Goal: Task Accomplishment & Management: Manage account settings

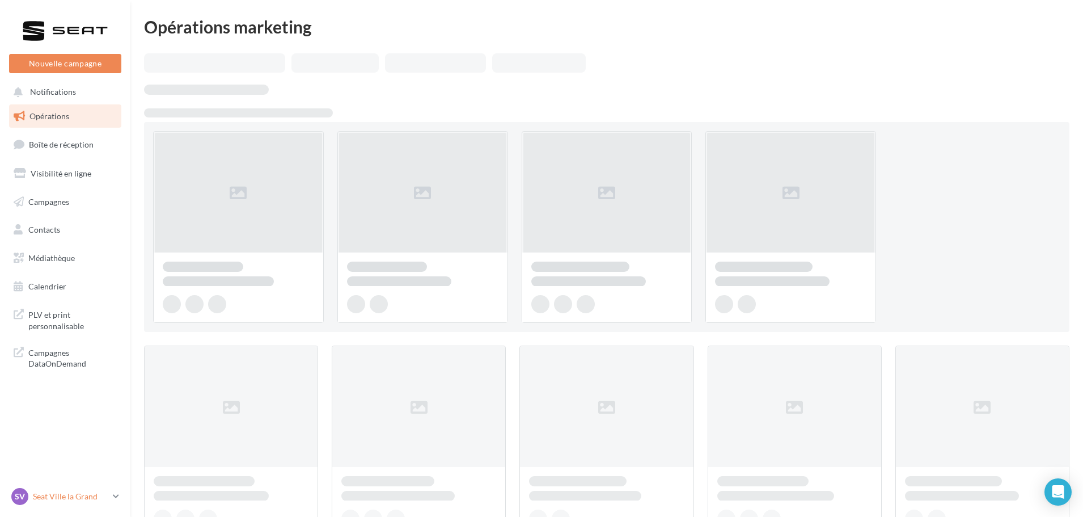
click at [99, 497] on p "Seat Ville la Grand" at bounding box center [70, 496] width 75 height 11
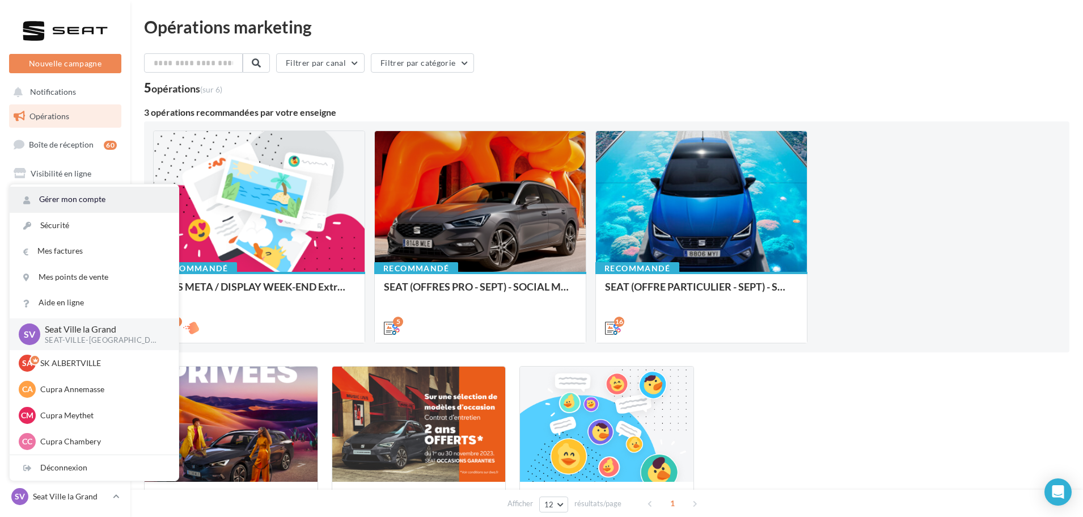
click at [75, 210] on link "Gérer mon compte" at bounding box center [94, 200] width 169 height 26
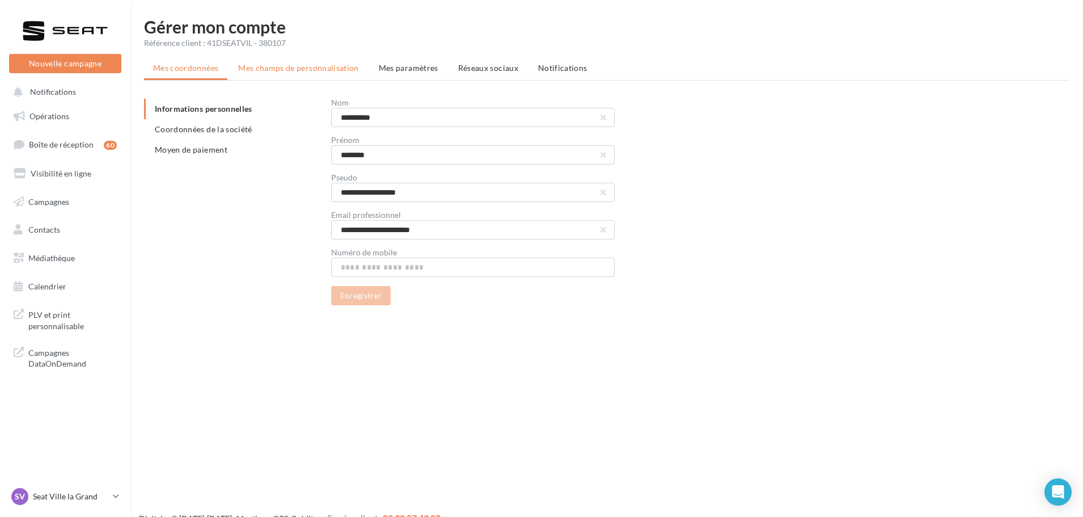
click at [323, 73] on li "Mes champs de personnalisation" at bounding box center [298, 68] width 139 height 20
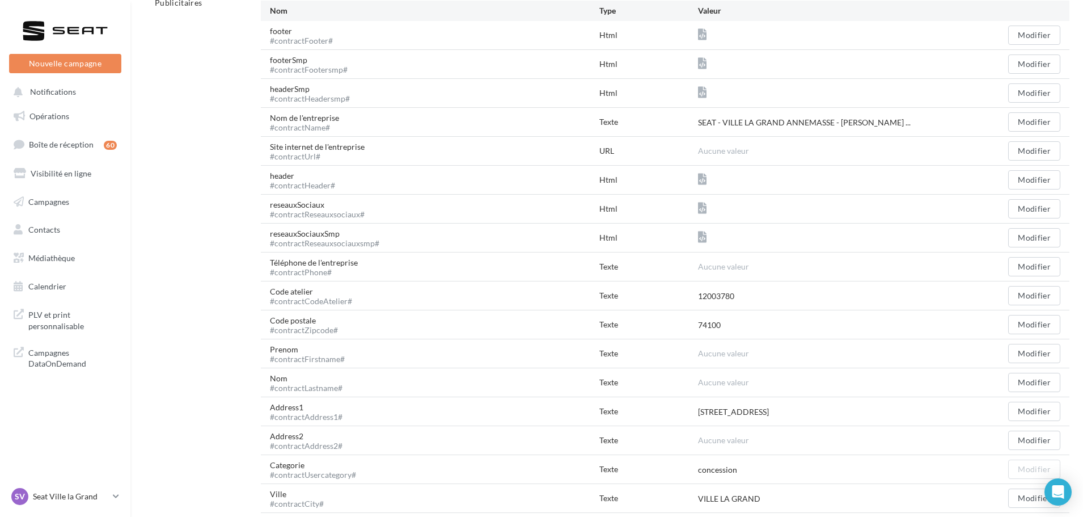
scroll to position [315, 0]
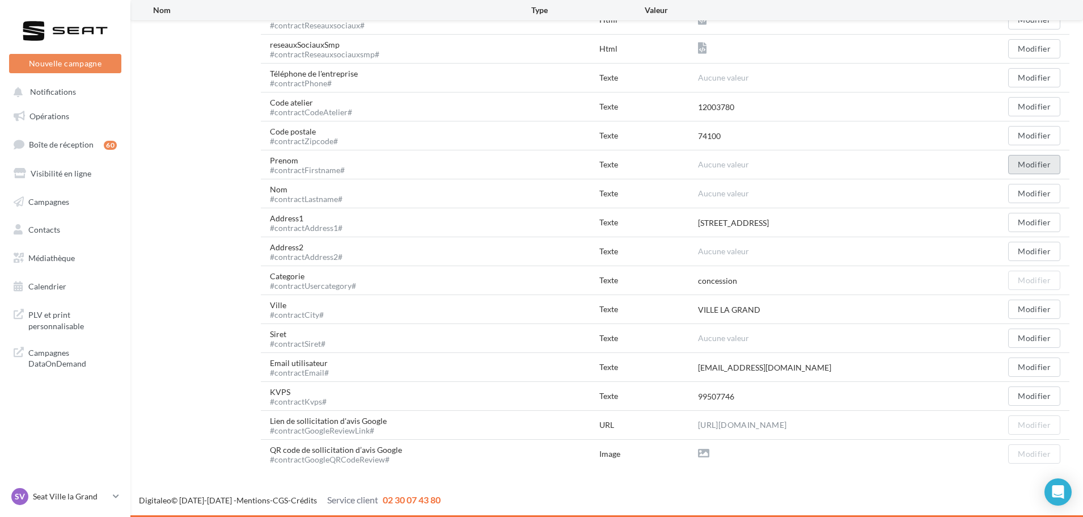
click at [1033, 167] on button "Modifier" at bounding box center [1034, 164] width 52 height 19
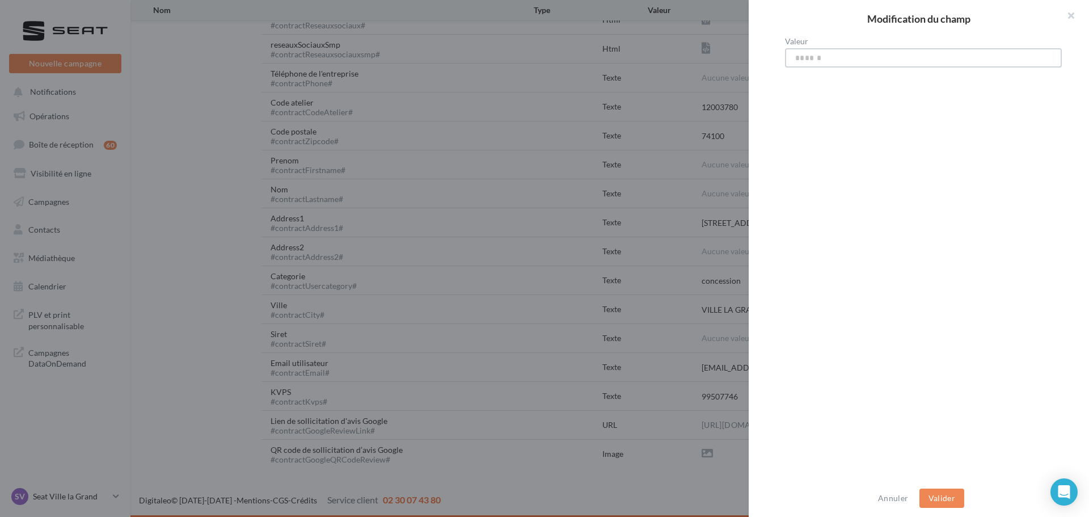
click at [950, 66] on input "Valeur" at bounding box center [923, 57] width 277 height 19
type input "****"
click at [941, 506] on button "Valider" at bounding box center [941, 497] width 45 height 19
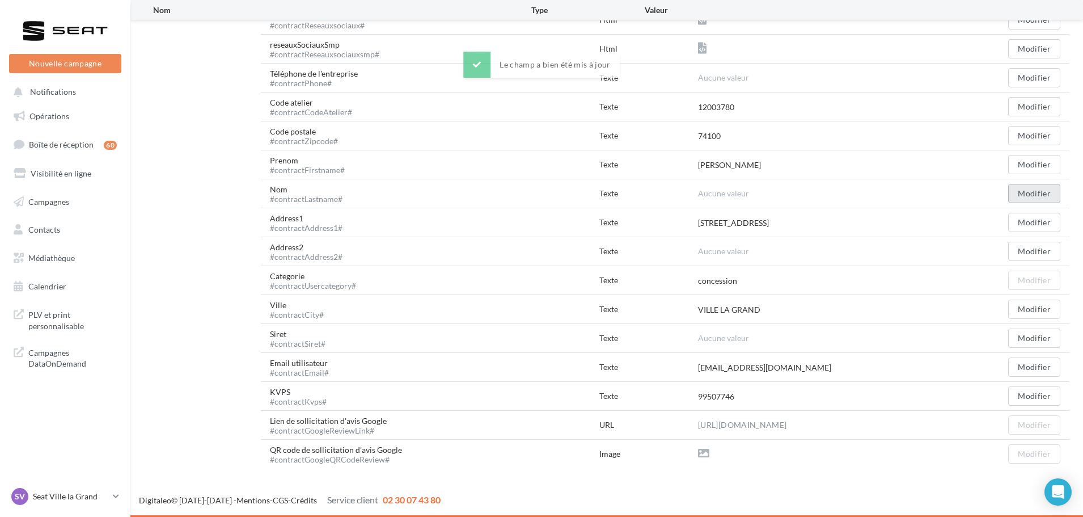
click at [1040, 197] on button "Modifier" at bounding box center [1034, 193] width 52 height 19
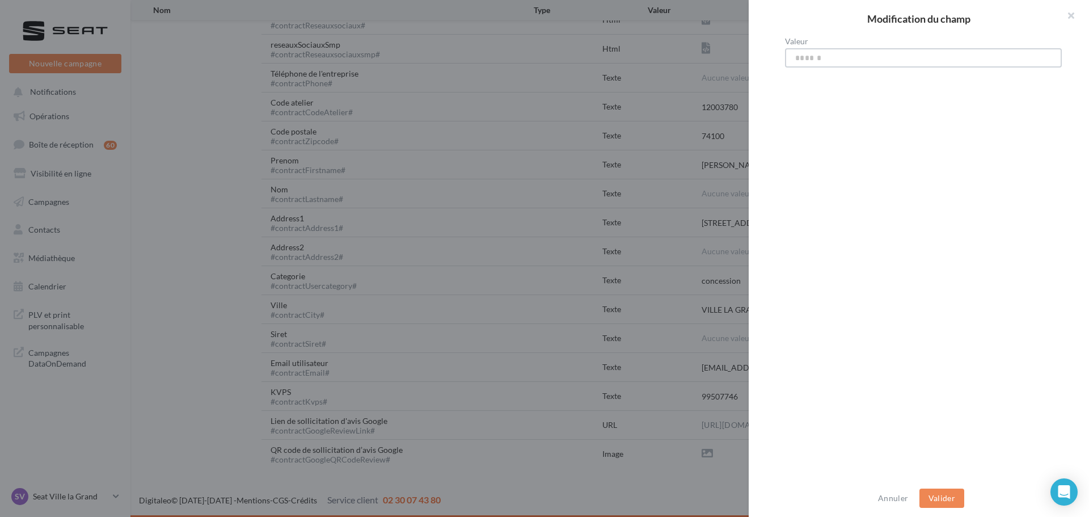
click at [856, 65] on input "Valeur" at bounding box center [923, 57] width 277 height 19
type input "*******"
click at [939, 501] on button "Valider" at bounding box center [941, 497] width 45 height 19
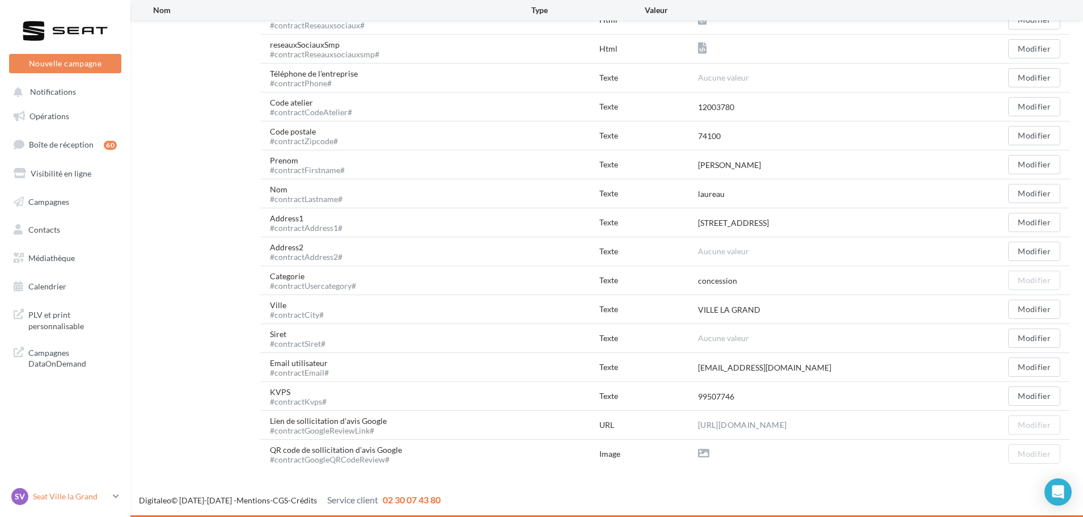
click at [49, 498] on p "Seat Ville la Grand" at bounding box center [70, 496] width 75 height 11
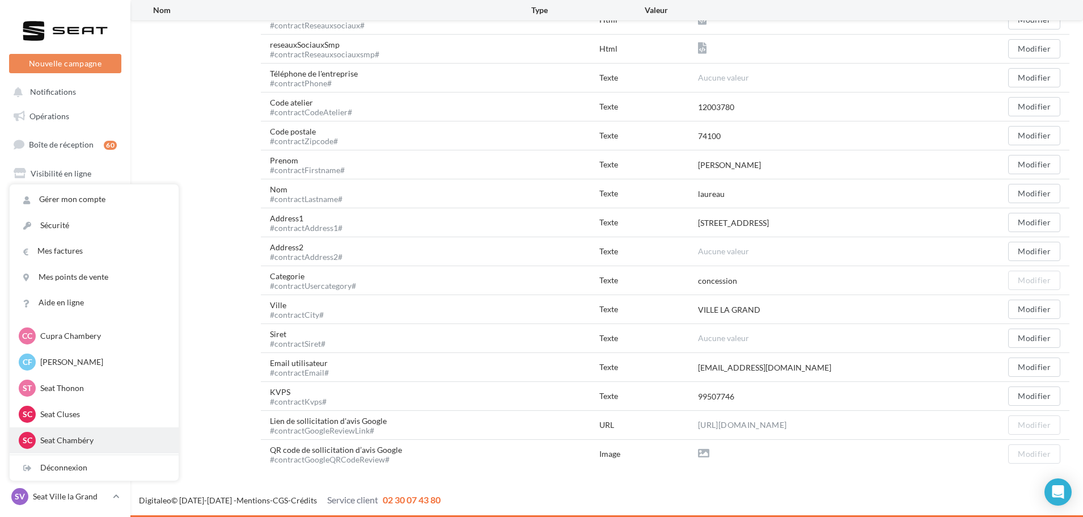
scroll to position [113, 0]
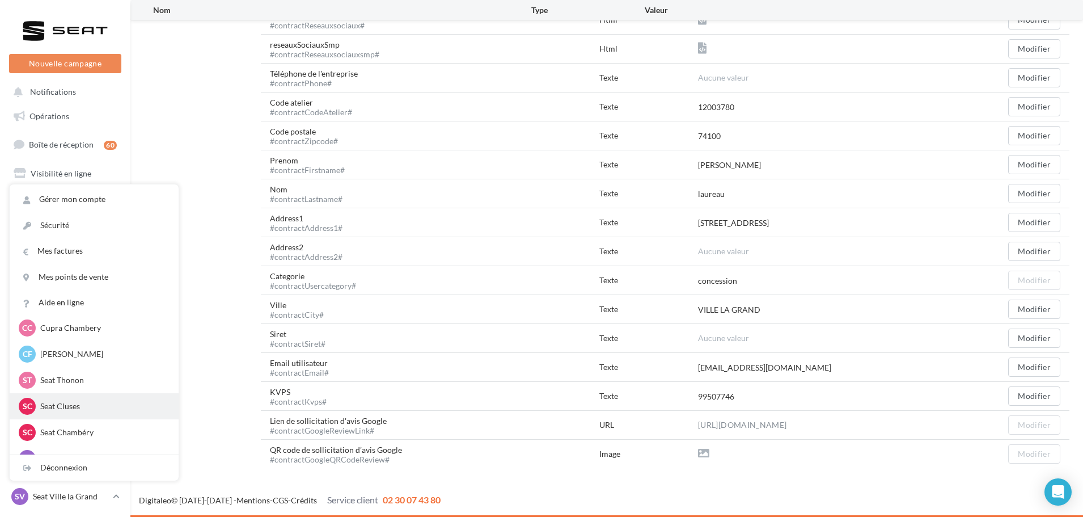
click at [94, 398] on div "SC Seat Cluses SEAT-SCIONZIER" at bounding box center [94, 406] width 151 height 17
